Goal: Check status: Check status

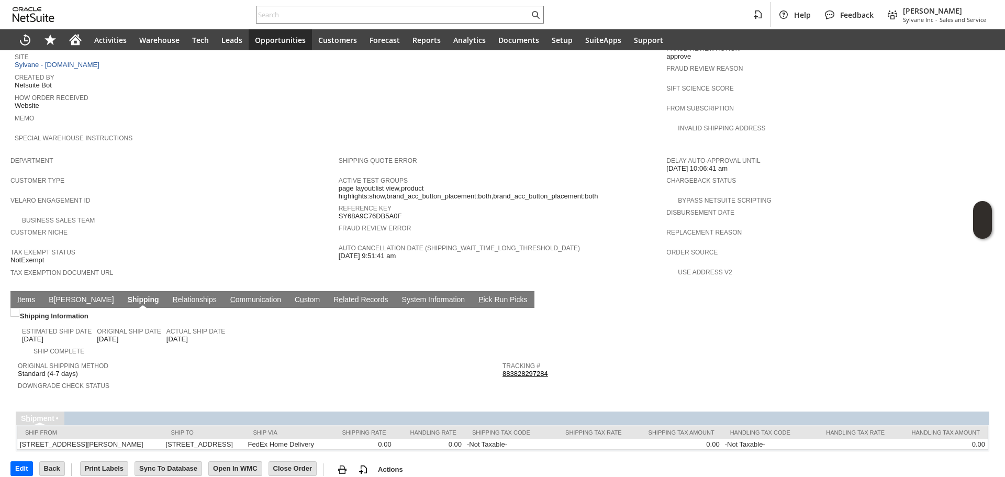
click at [514, 370] on link "883828297284" at bounding box center [526, 374] width 46 height 8
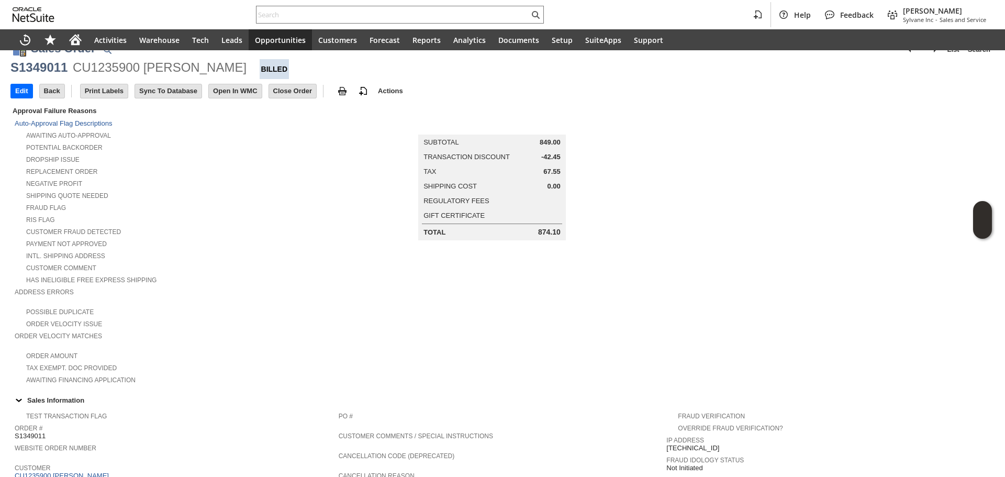
scroll to position [0, 0]
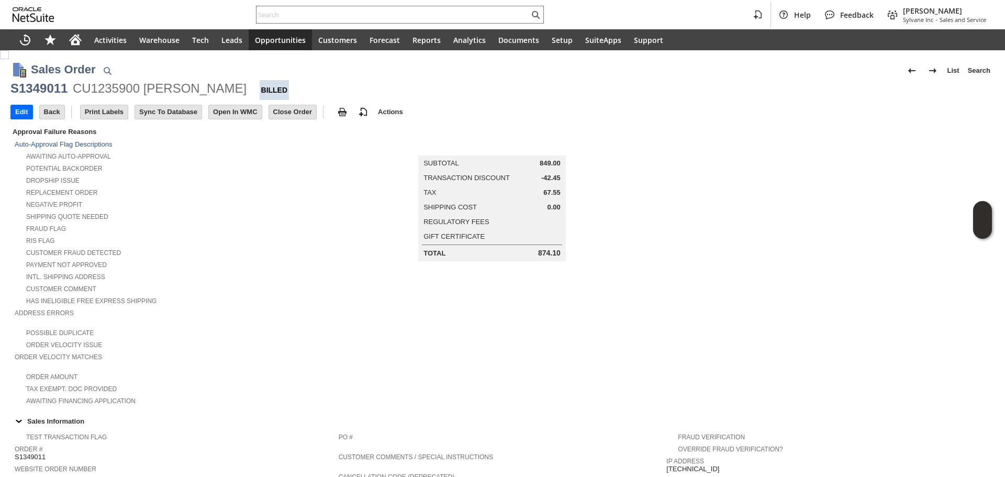
click at [60, 92] on div "S1349011" at bounding box center [38, 88] width 57 height 17
copy div "S1349011"
paste input "P217510"
click at [301, 19] on input "text" at bounding box center [393, 14] width 273 height 13
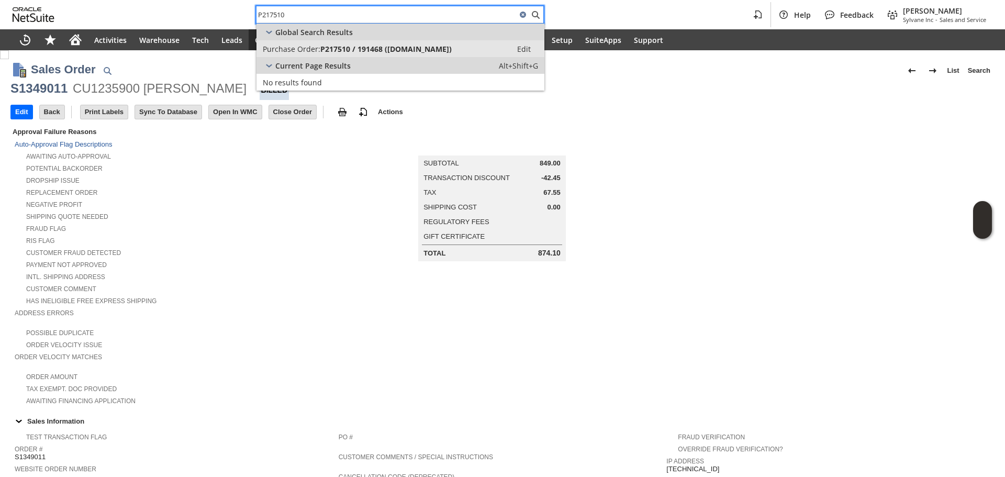
type input "P217510"
click at [336, 53] on span "P217510 / 191468 ([DOMAIN_NAME])" at bounding box center [385, 49] width 131 height 10
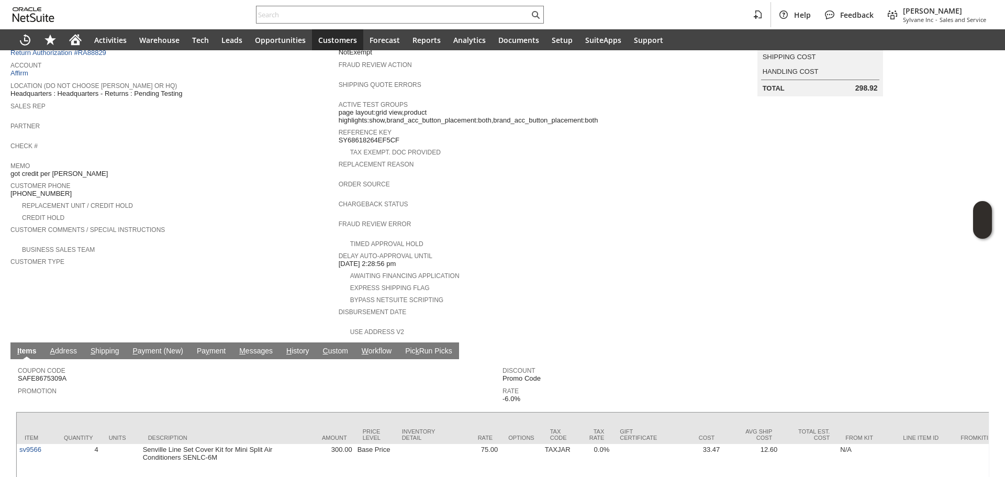
scroll to position [193, 0]
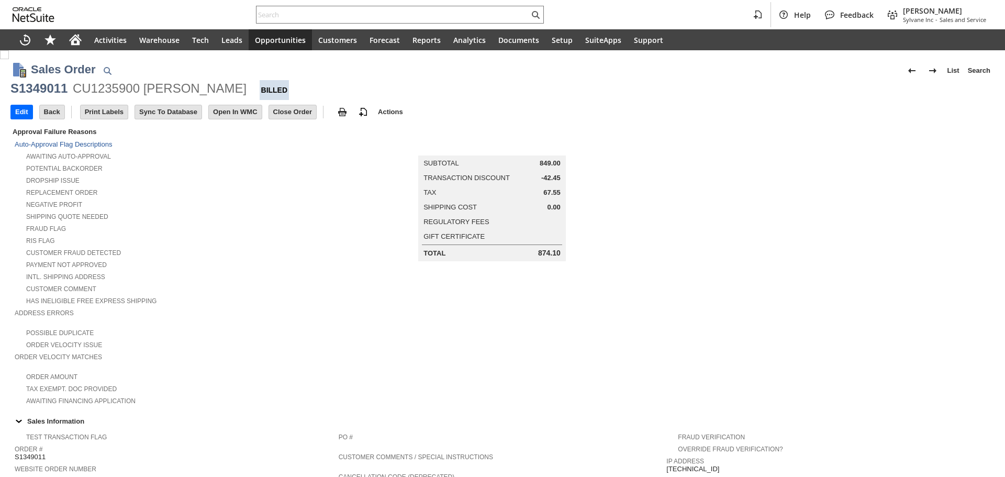
click at [47, 93] on div "S1349011" at bounding box center [38, 88] width 57 height 17
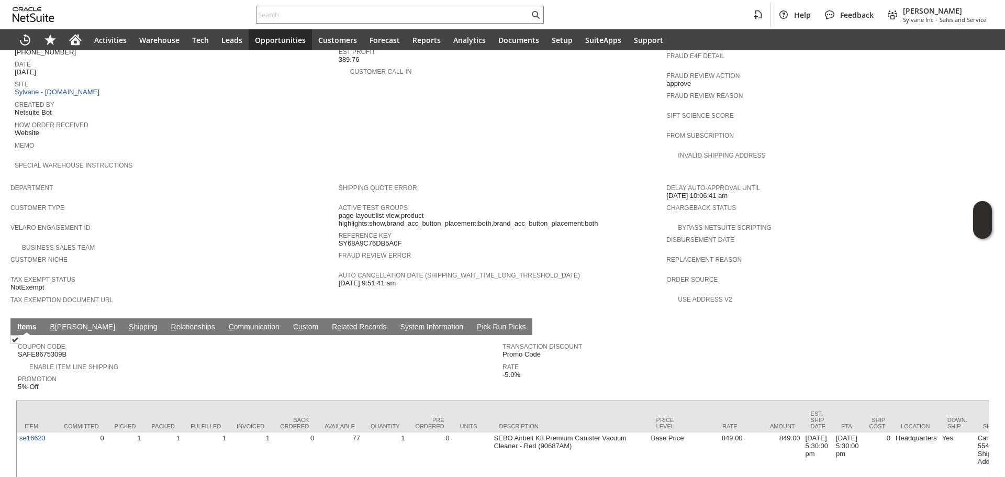
scroll to position [471, 0]
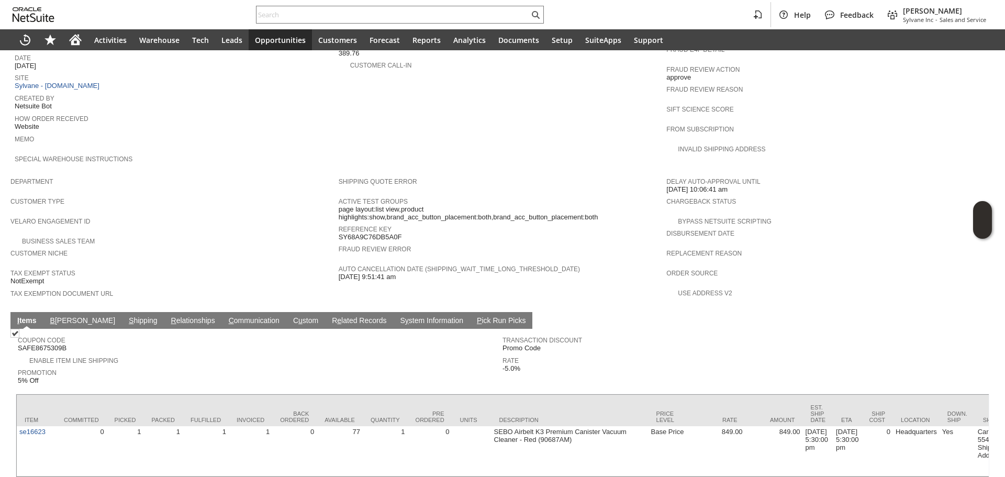
click at [126, 316] on link "S hipping" at bounding box center [143, 321] width 34 height 10
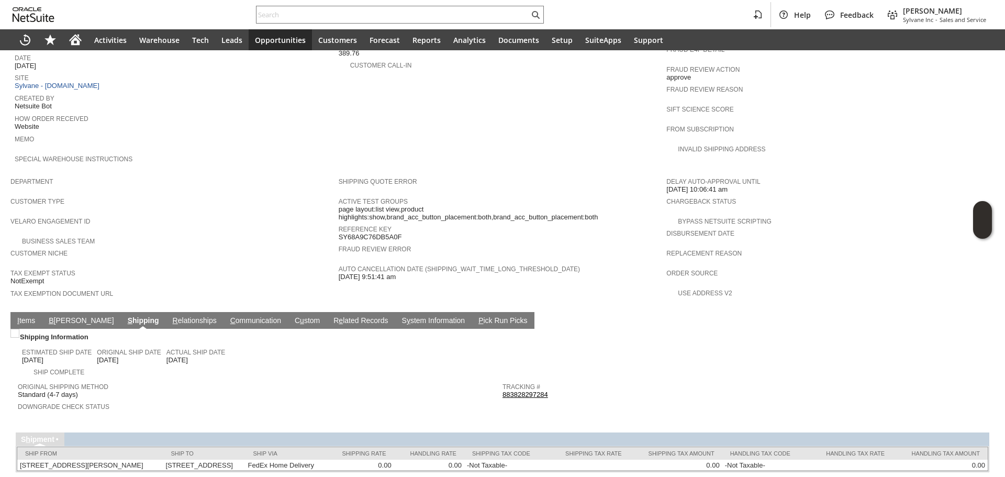
click at [522, 391] on link "883828297284" at bounding box center [526, 395] width 46 height 8
